Goal: Communication & Community: Answer question/provide support

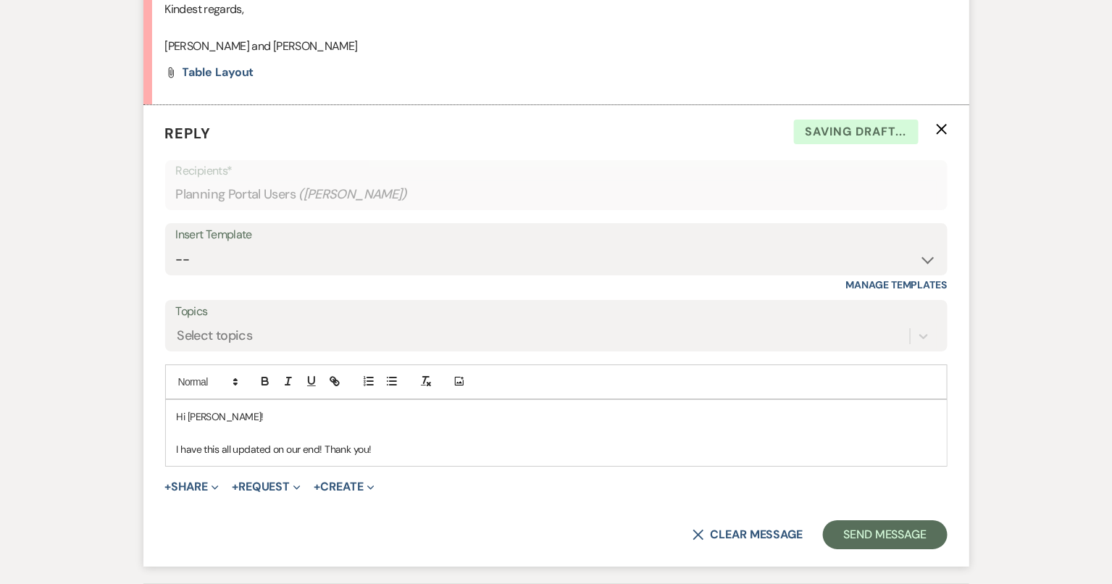
scroll to position [1764, 0]
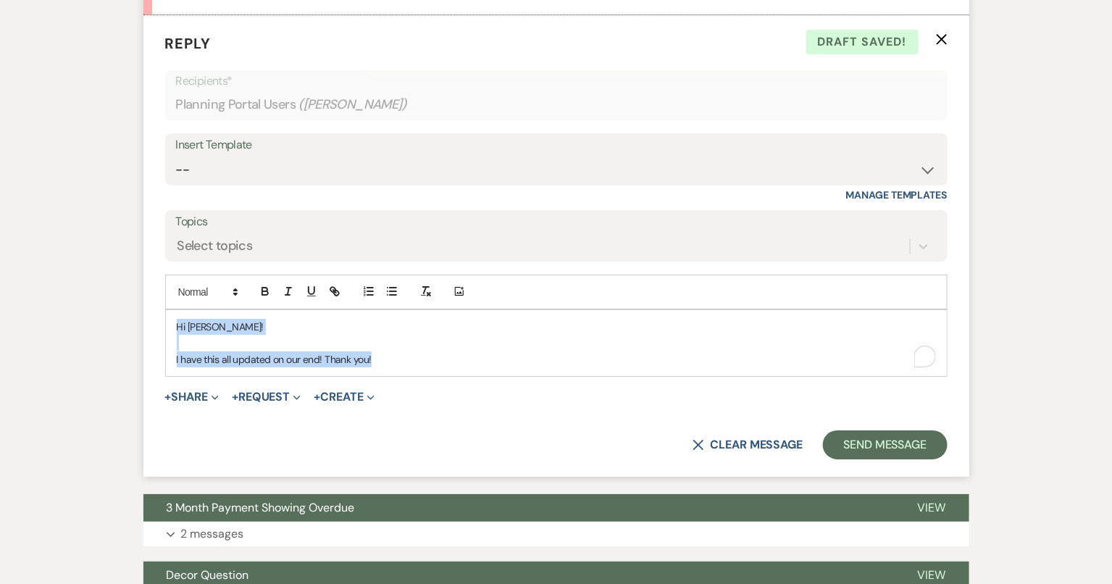
drag, startPoint x: 406, startPoint y: 352, endPoint x: 167, endPoint y: 294, distance: 245.9
click at [167, 294] on div "Add Photo Hi Kirstina! I have this all updated on our end! Thank you!" at bounding box center [556, 326] width 782 height 102
copy div "Hi Kirstina! I have this all updated on our end! Thank you!"
click at [324, 166] on select "-- Tour Confirmation Contract (Pre-Booked Leads) Out of office Inquiry Email Al…" at bounding box center [556, 170] width 761 height 28
select select "4142"
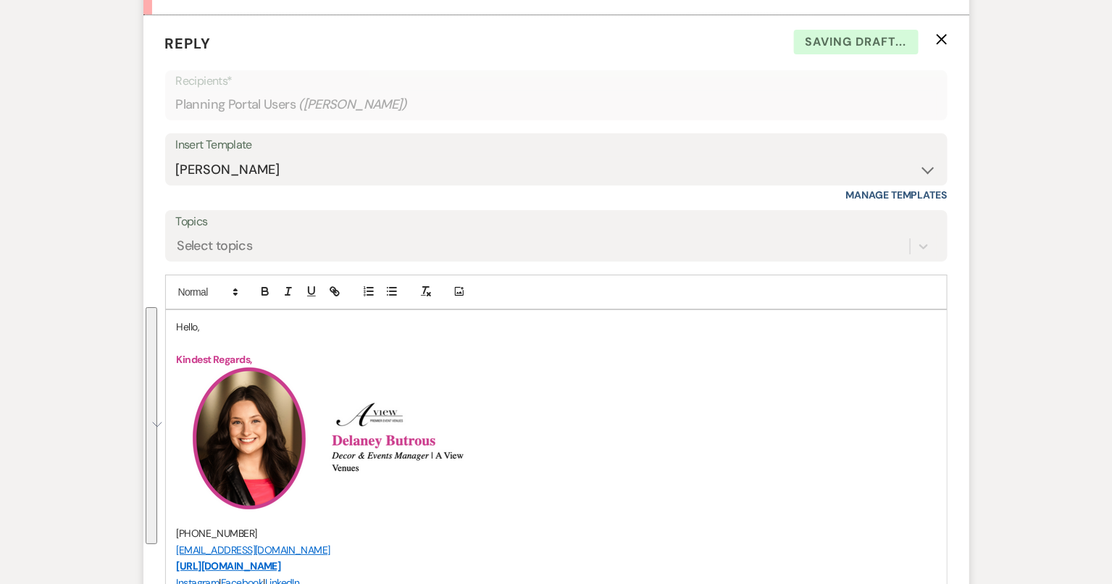
click at [187, 320] on p "Hello," at bounding box center [556, 327] width 759 height 16
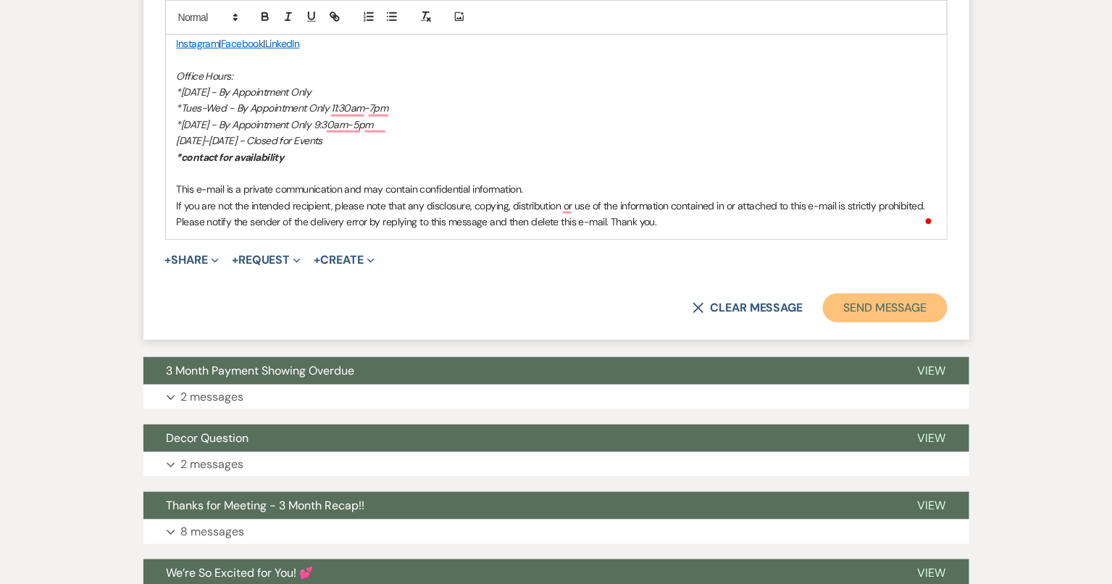
click at [880, 296] on button "Send Message" at bounding box center [885, 307] width 124 height 29
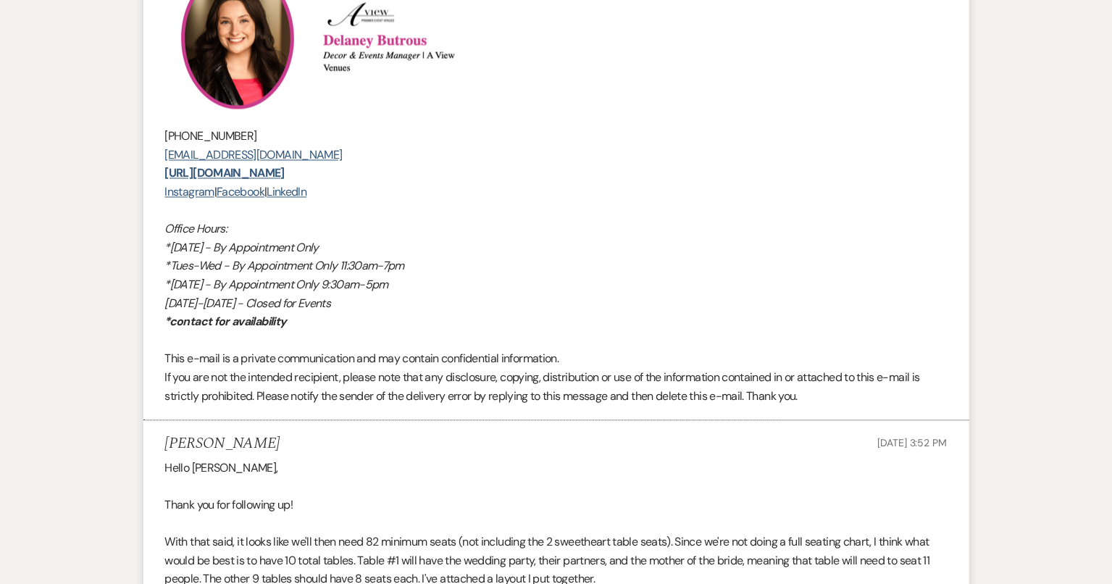
scroll to position [0, 0]
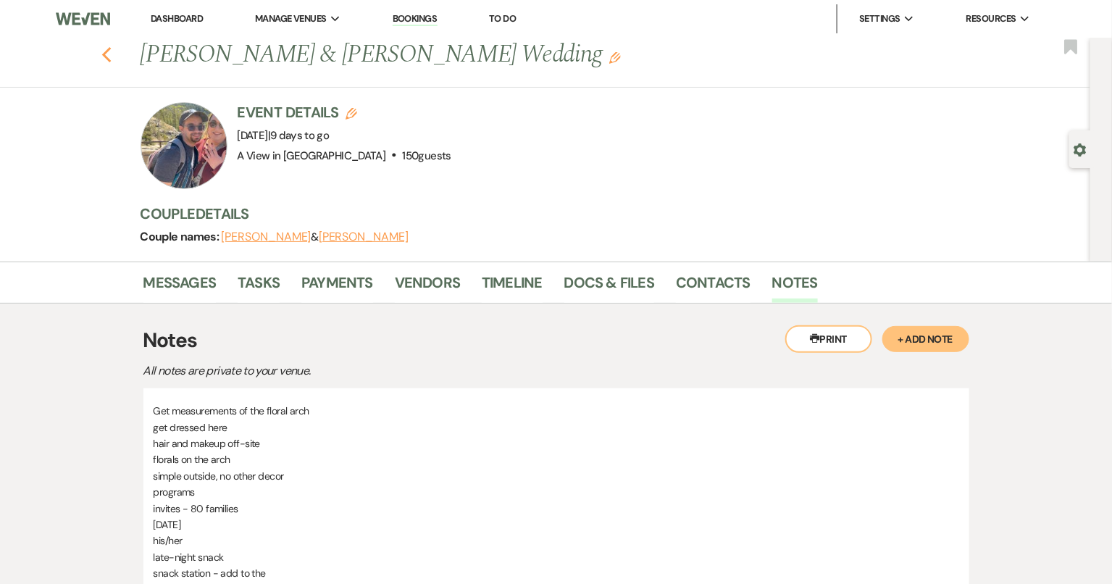
click at [109, 50] on icon "Previous" at bounding box center [106, 54] width 11 height 17
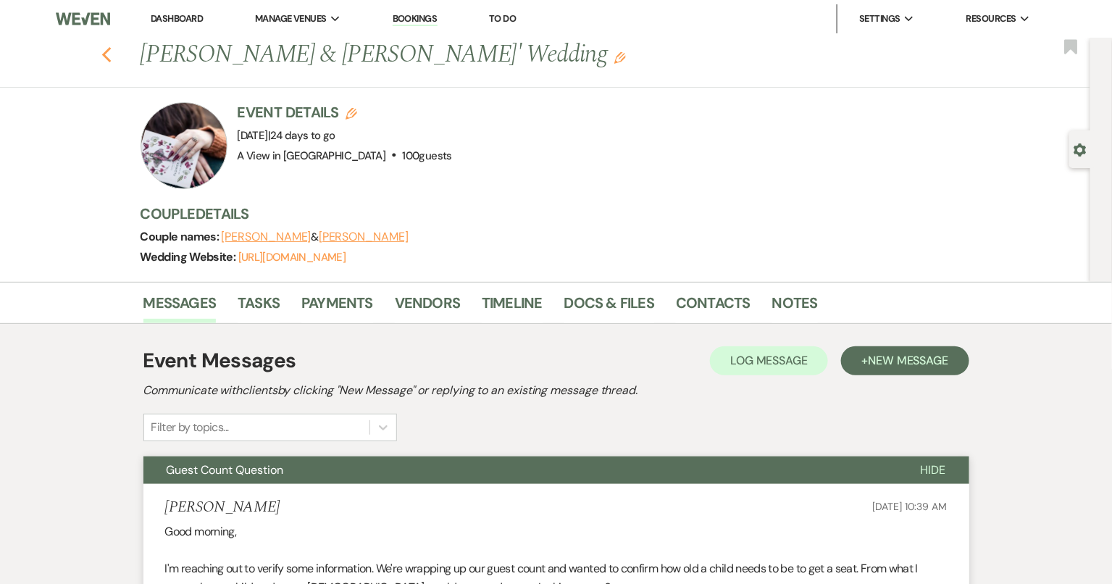
click at [109, 53] on icon "Previous" at bounding box center [106, 54] width 11 height 17
